Goal: Information Seeking & Learning: Learn about a topic

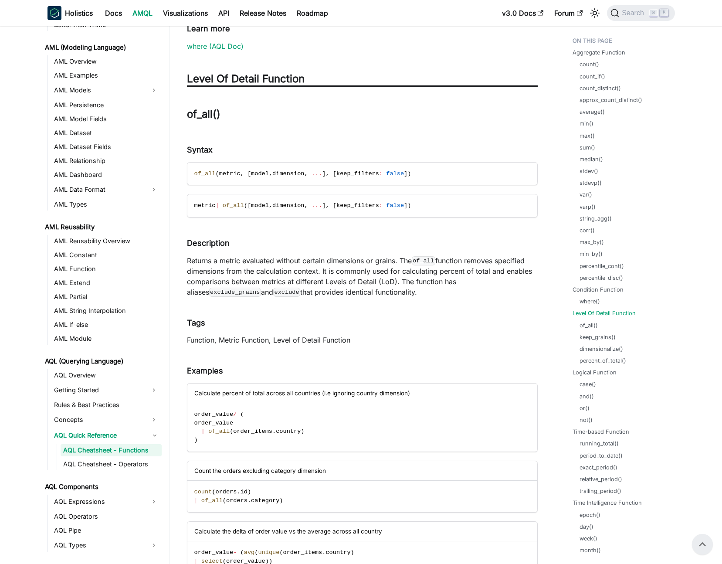
scroll to position [11636, 0]
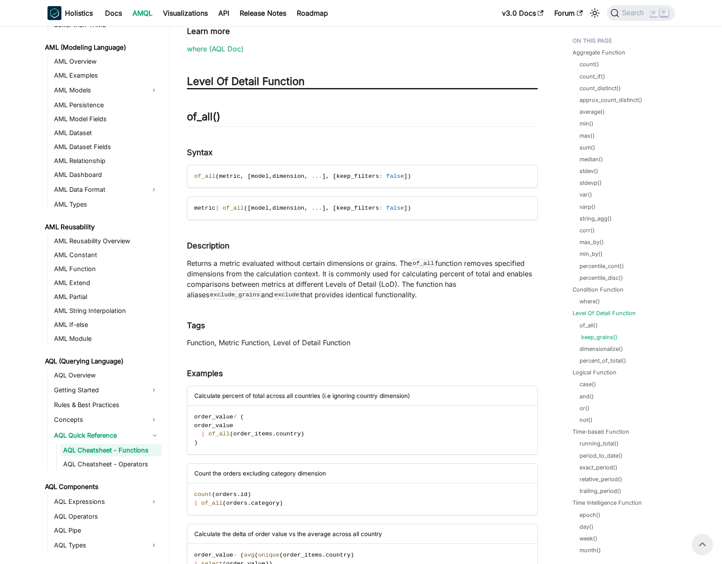
click at [600, 339] on link "keep_grains()" at bounding box center [600, 337] width 36 height 8
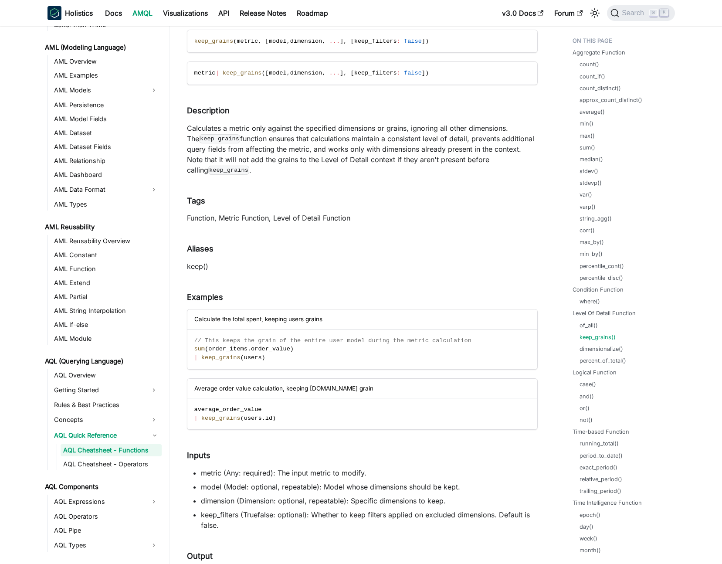
scroll to position [12512, 0]
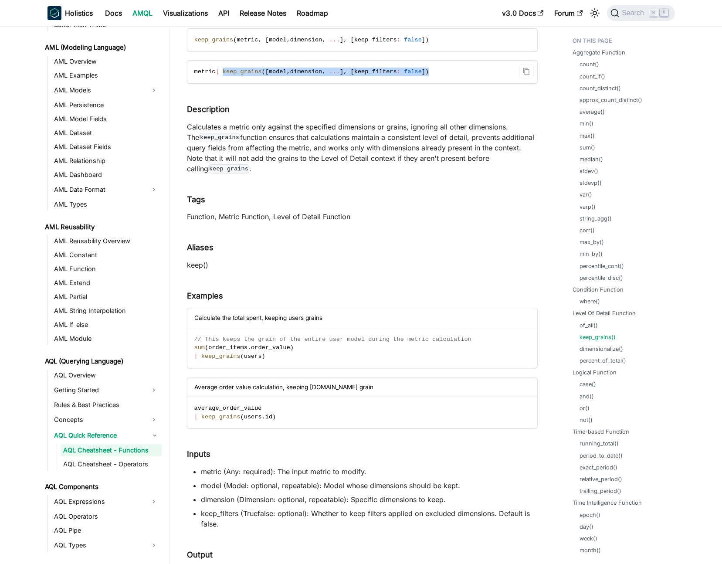
drag, startPoint x: 226, startPoint y: 72, endPoint x: 436, endPoint y: 70, distance: 210.2
click at [429, 70] on span "metric | keep_grains ( [ model , dimension , ... ] , [ keep_filters : false ] )" at bounding box center [311, 71] width 235 height 7
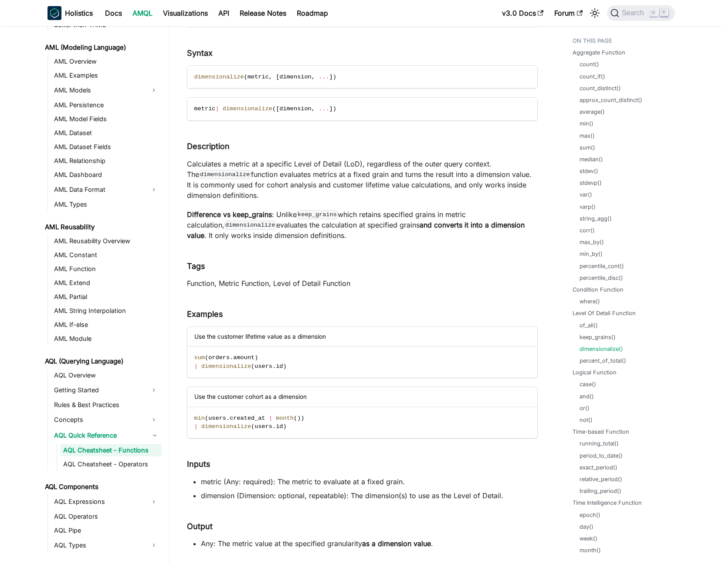
scroll to position [13148, 0]
click at [605, 362] on link "percent_of_total()" at bounding box center [605, 361] width 47 height 8
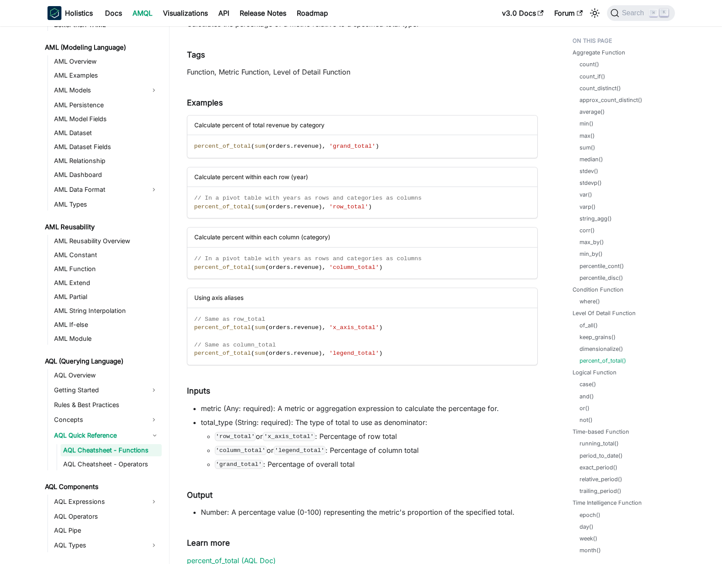
scroll to position [13865, 0]
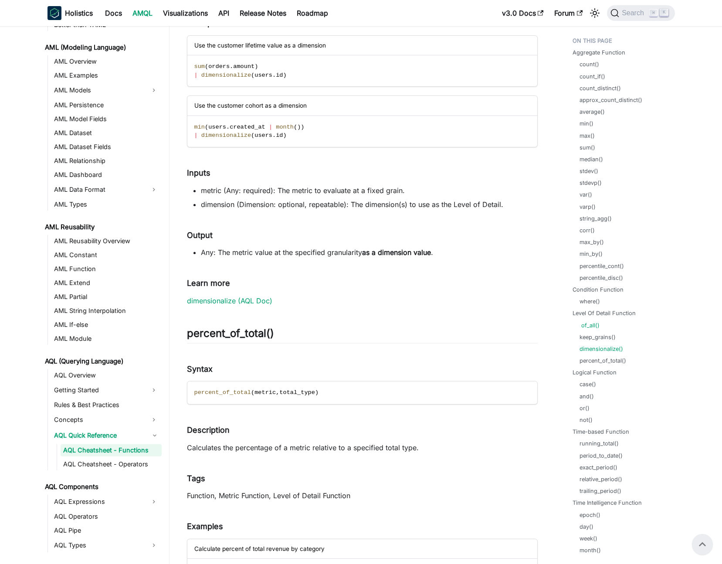
click at [593, 325] on link "of_all()" at bounding box center [591, 325] width 18 height 8
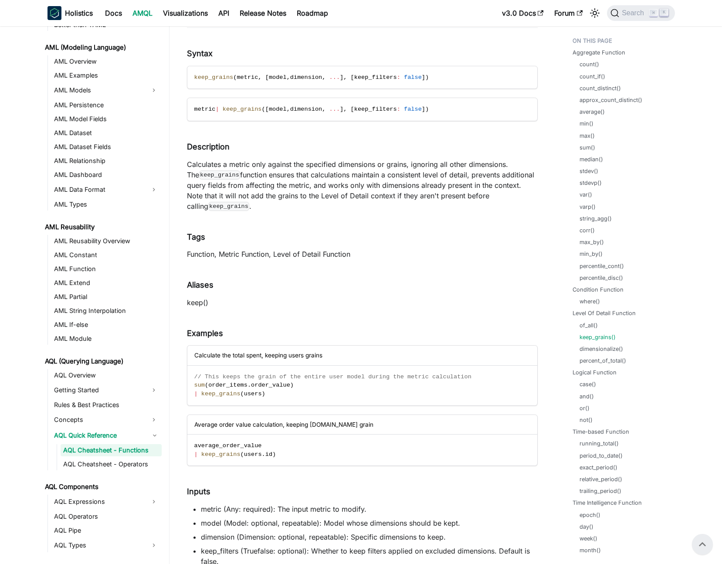
scroll to position [12460, 0]
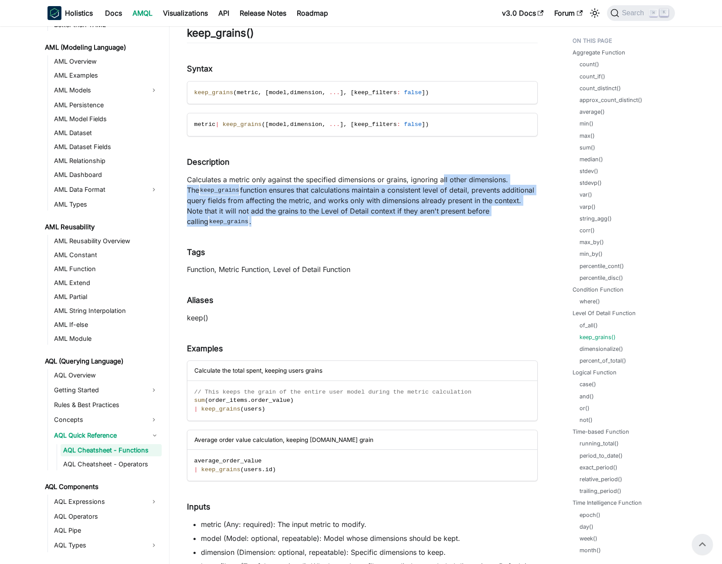
drag, startPoint x: 442, startPoint y: 178, endPoint x: 436, endPoint y: 218, distance: 41.0
click at [436, 218] on p "Calculates a metric only against the specified dimensions or grains, ignoring a…" at bounding box center [362, 200] width 351 height 52
click at [286, 201] on p "Calculates a metric only against the specified dimensions or grains, ignoring a…" at bounding box center [362, 200] width 351 height 52
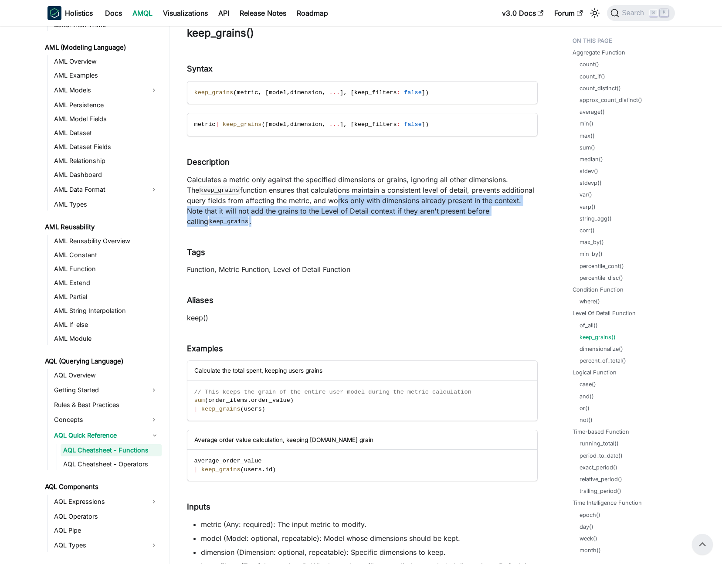
drag, startPoint x: 335, startPoint y: 205, endPoint x: 339, endPoint y: 218, distance: 13.2
click at [338, 221] on p "Calculates a metric only against the specified dimensions or grains, ignoring a…" at bounding box center [362, 200] width 351 height 52
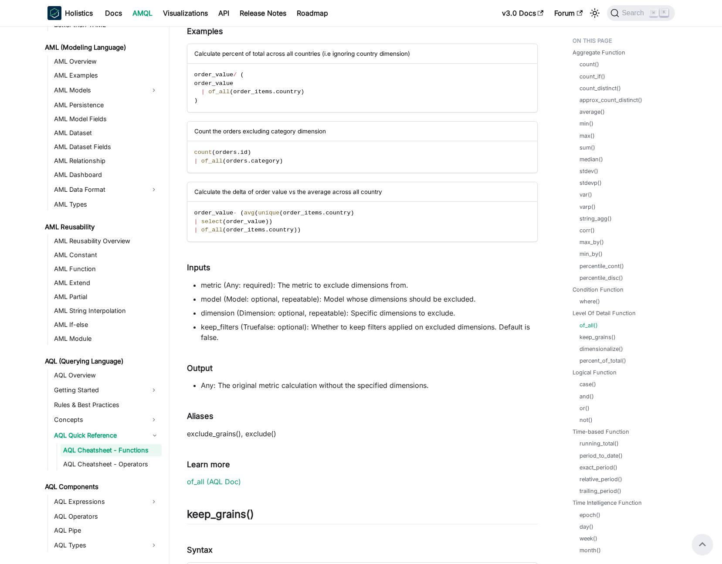
scroll to position [11978, 0]
